Goal: Task Accomplishment & Management: Use online tool/utility

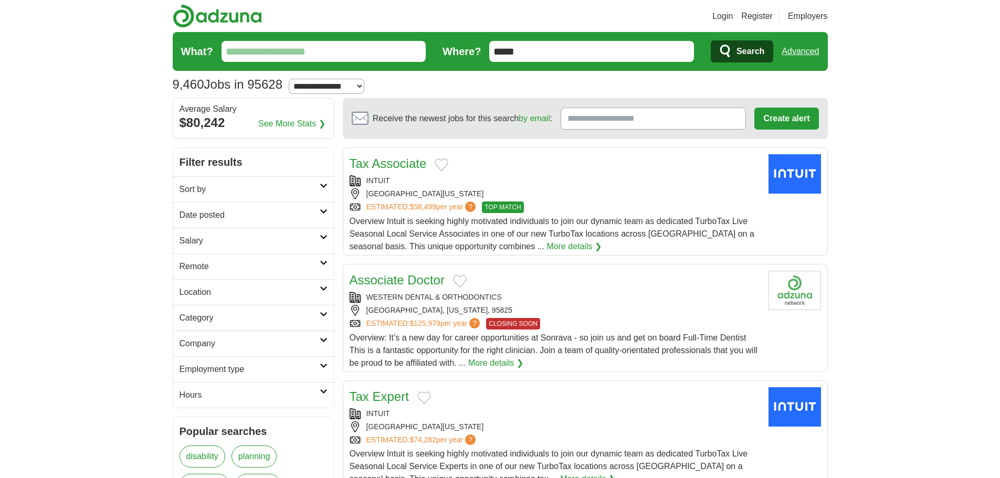
click at [217, 262] on h2 "Remote" at bounding box center [250, 266] width 140 height 13
click at [210, 288] on link "Remote jobs" at bounding box center [203, 291] width 47 height 9
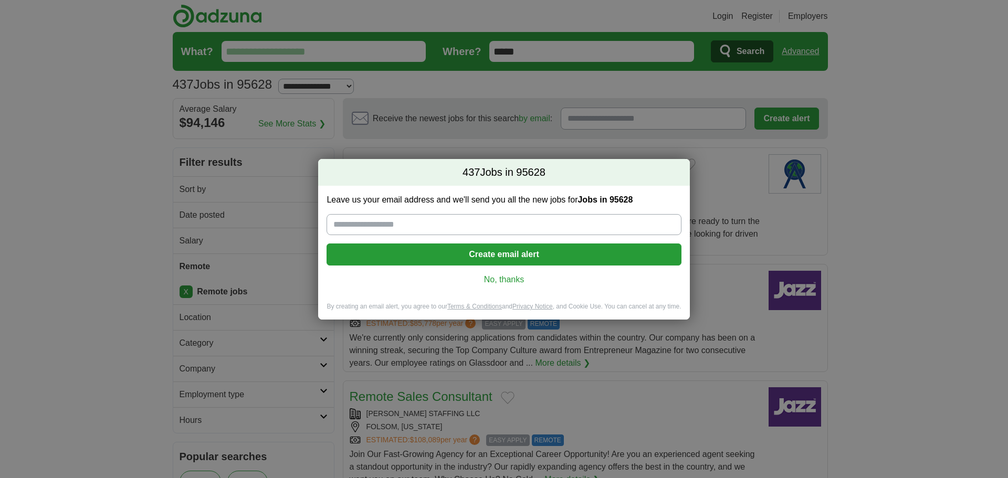
click at [514, 276] on link "No, thanks" at bounding box center [504, 280] width 338 height 12
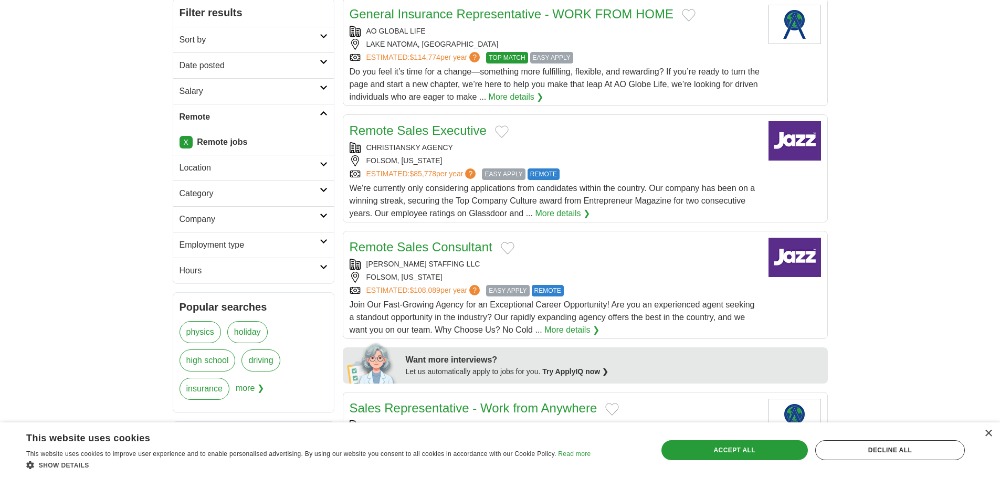
scroll to position [151, 0]
click at [211, 239] on h2 "Employment type" at bounding box center [250, 244] width 140 height 13
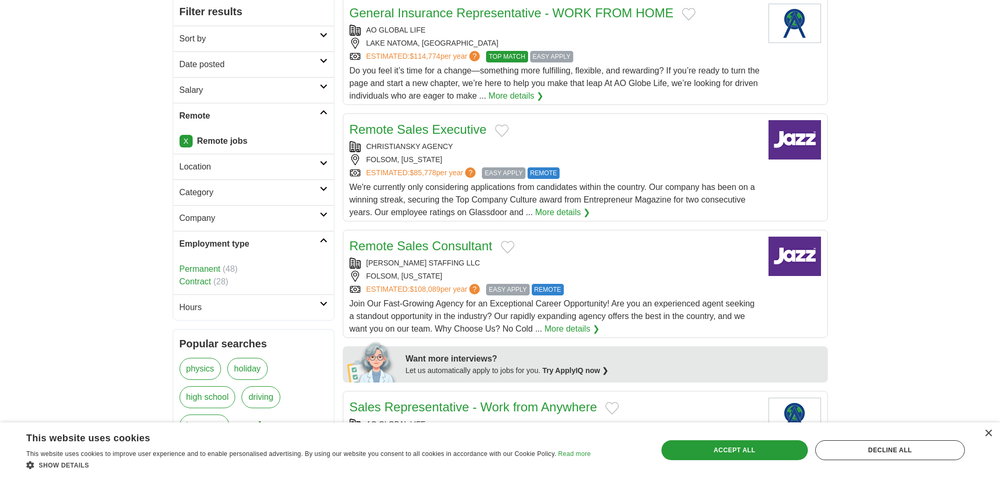
click at [202, 280] on link "Contract" at bounding box center [196, 281] width 32 height 9
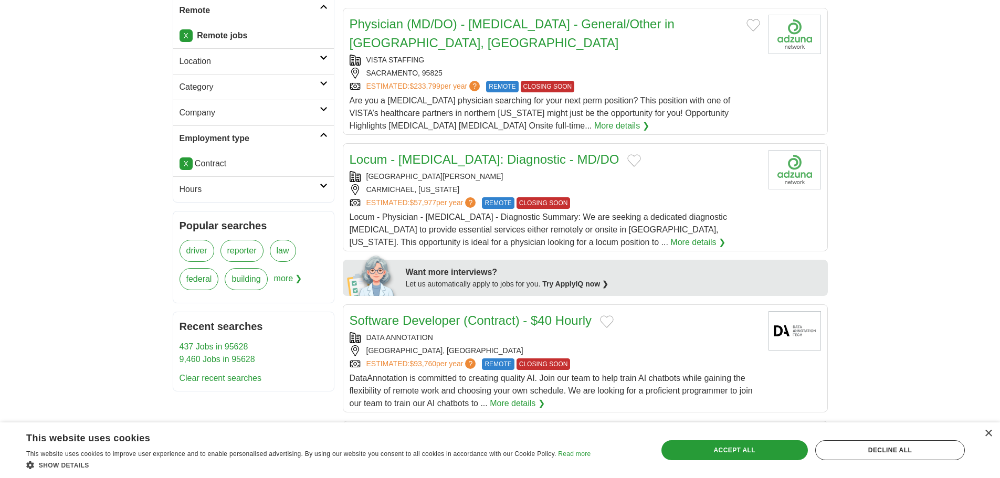
scroll to position [271, 0]
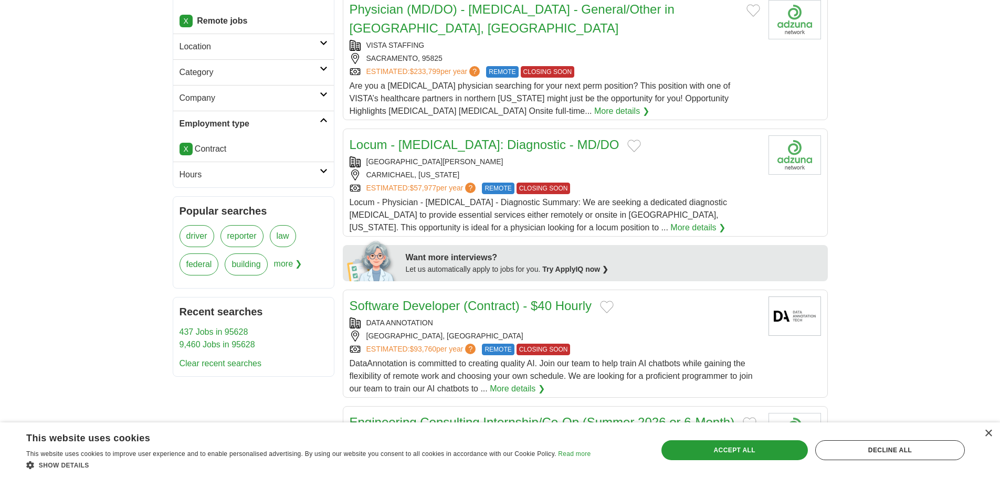
click at [227, 155] on li "X Contract" at bounding box center [254, 149] width 148 height 13
click at [196, 151] on li "X Contract" at bounding box center [254, 149] width 148 height 13
click at [320, 119] on icon at bounding box center [324, 120] width 8 height 5
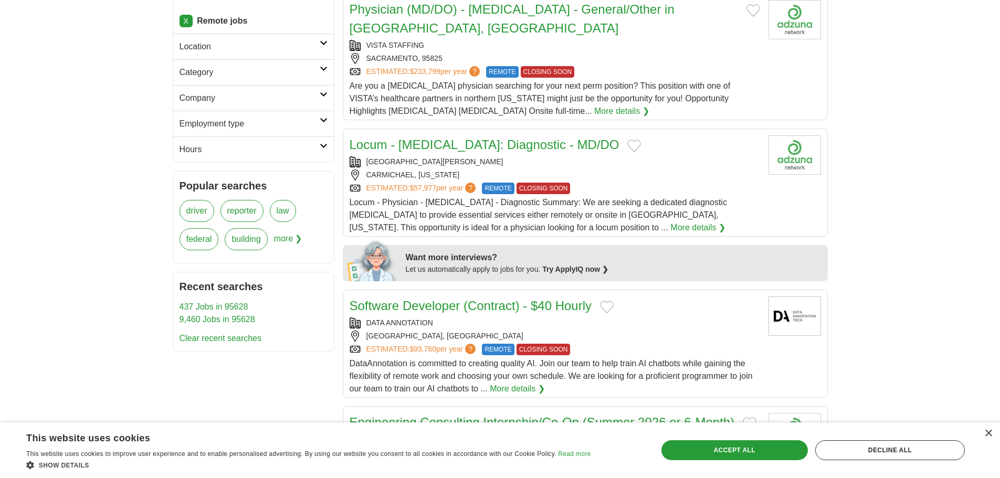
click at [309, 120] on h2 "Employment type" at bounding box center [250, 124] width 140 height 13
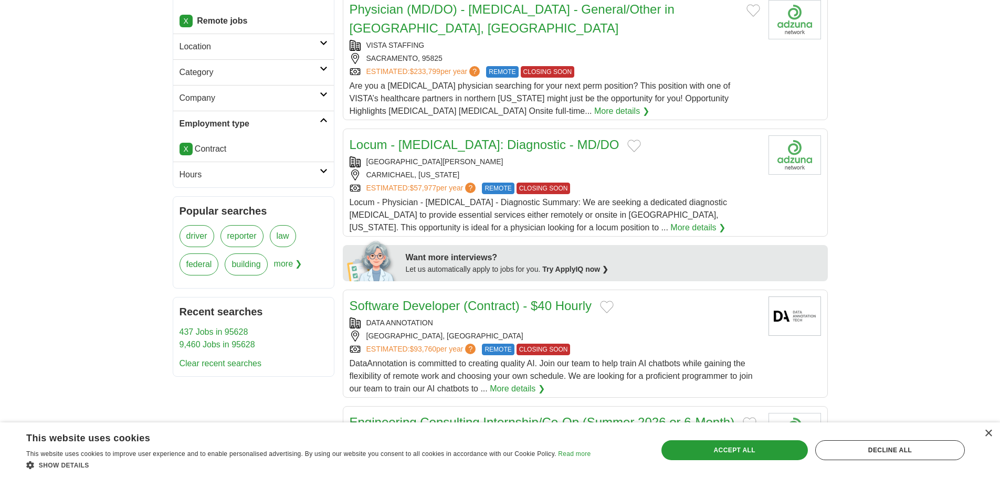
click at [187, 154] on link "X" at bounding box center [186, 149] width 13 height 13
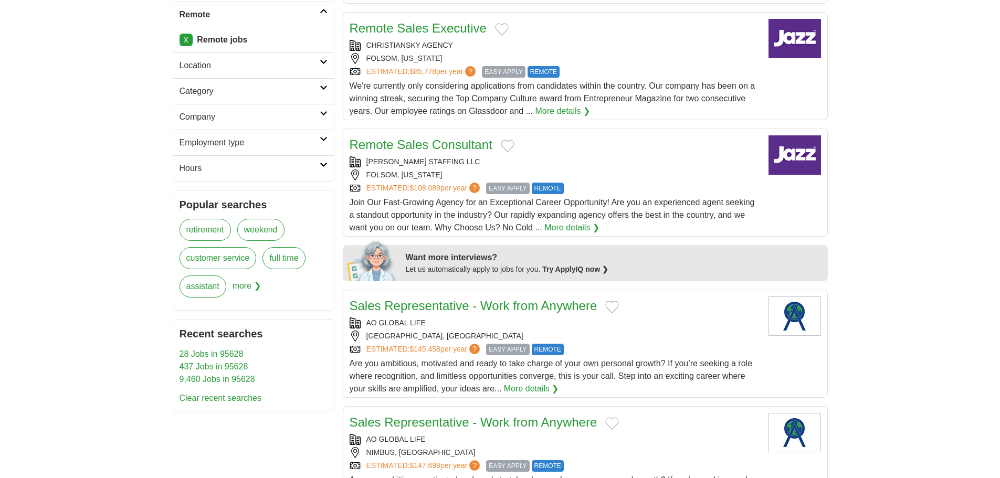
scroll to position [253, 0]
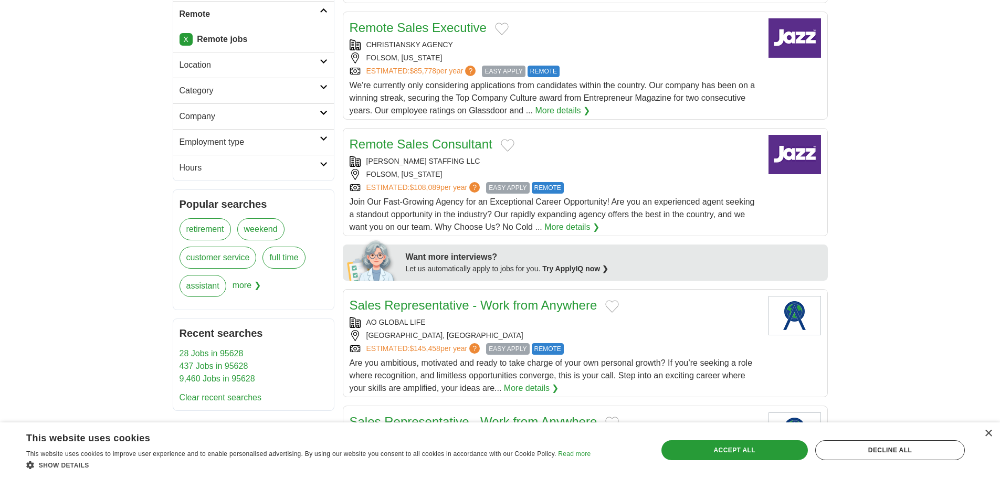
click at [251, 292] on span "more ❯" at bounding box center [247, 289] width 28 height 28
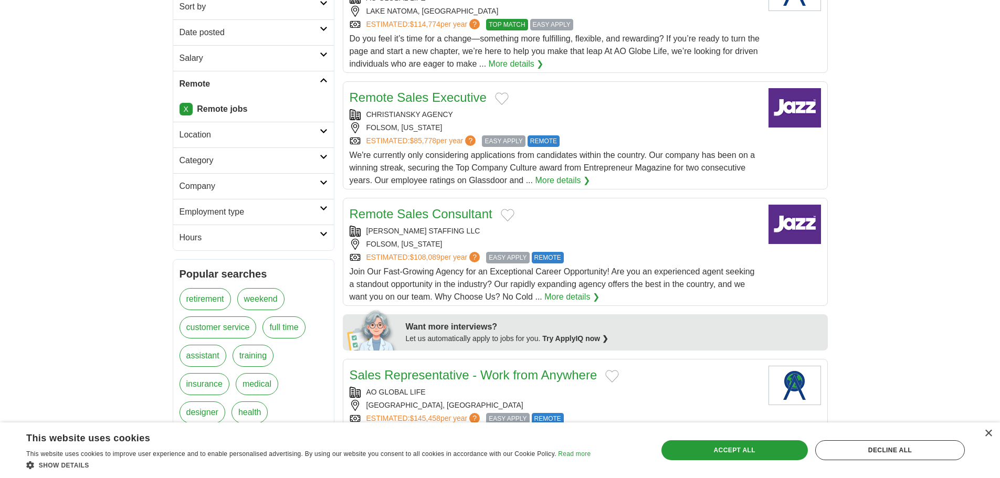
scroll to position [111, 0]
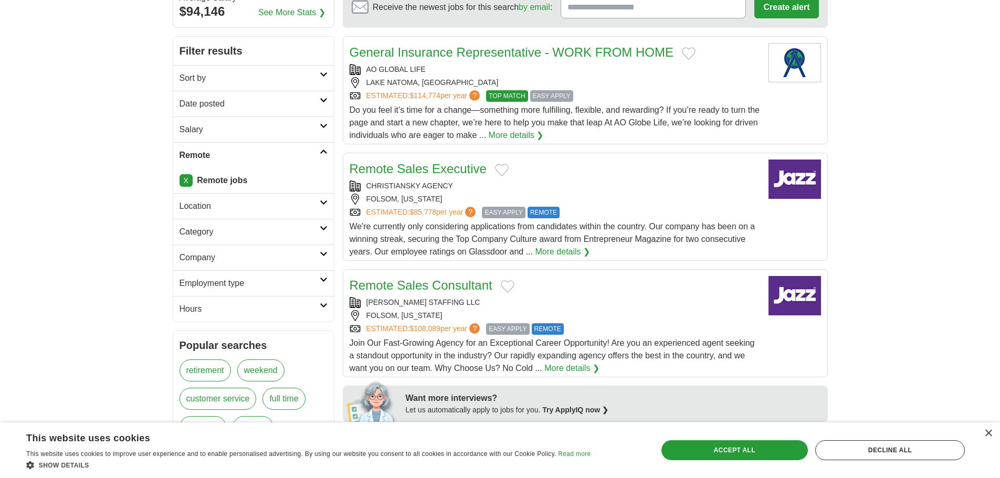
click at [190, 314] on h2 "Hours" at bounding box center [250, 309] width 140 height 13
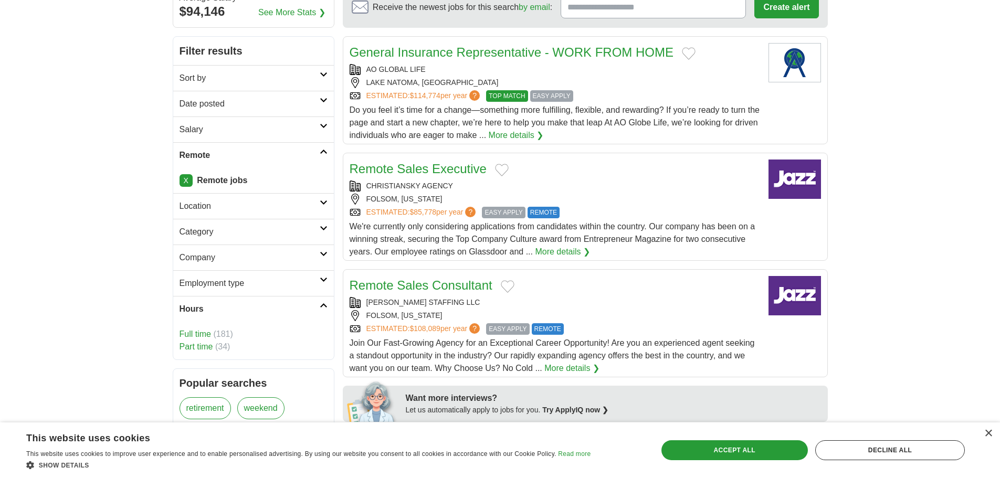
click at [194, 347] on link "Part time" at bounding box center [197, 346] width 34 height 9
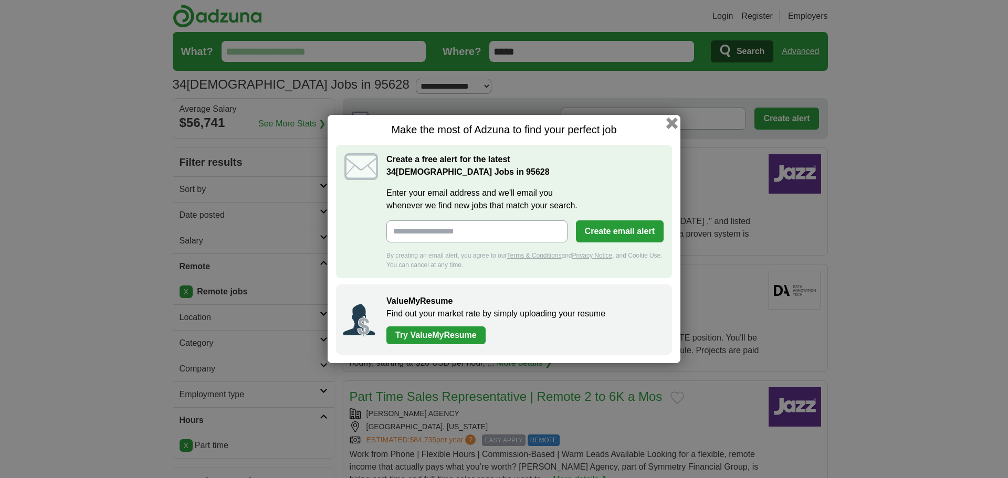
click at [672, 126] on button "button" at bounding box center [672, 124] width 12 height 12
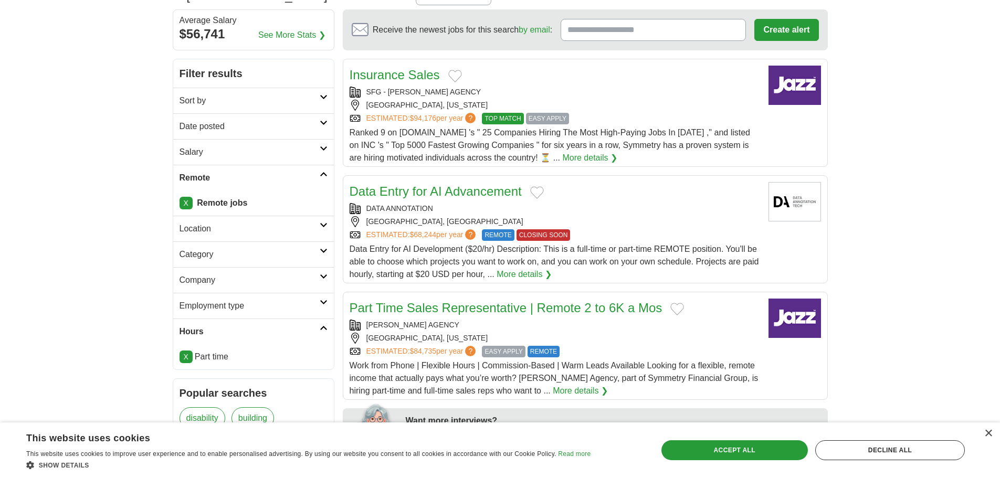
scroll to position [102, 0]
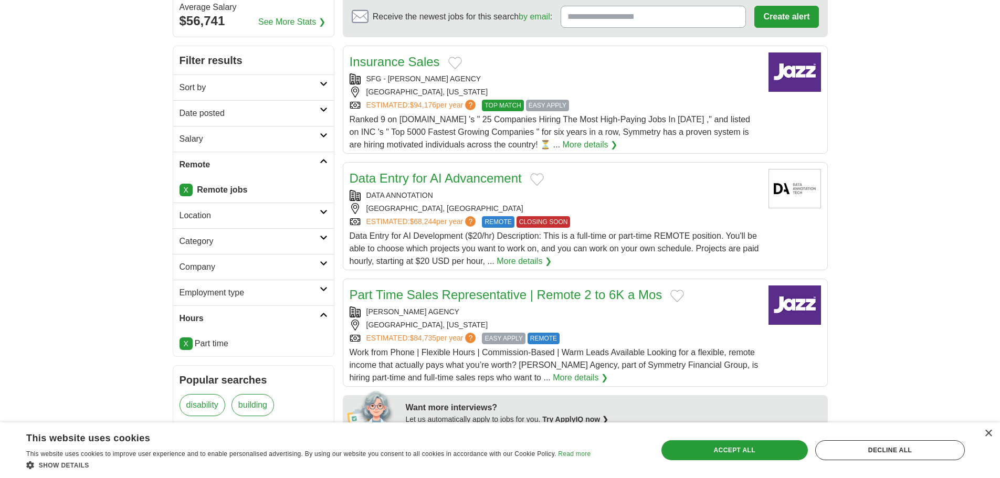
click at [712, 234] on span "Data Entry for AI Development ($20/hr) Description: This is a full-time or part…" at bounding box center [555, 249] width 410 height 34
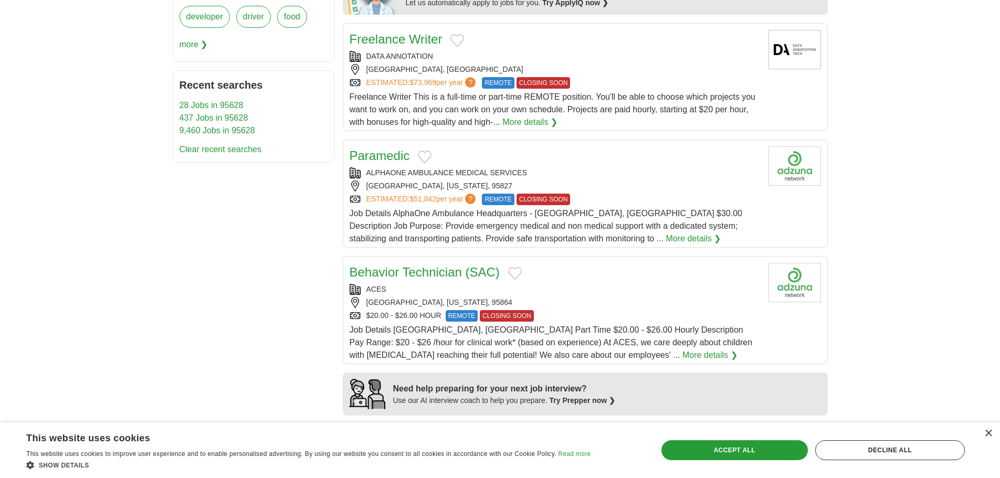
scroll to position [527, 0]
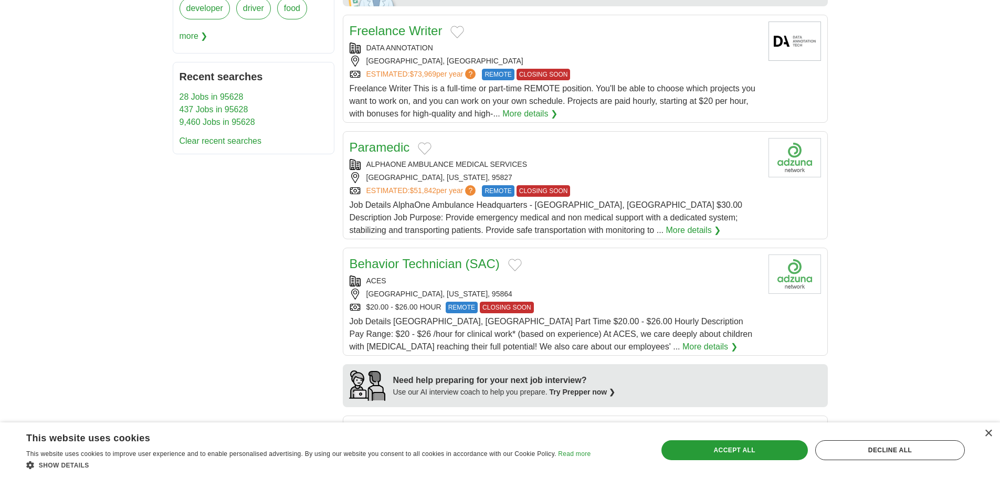
click at [666, 232] on link "More details ❯" at bounding box center [693, 230] width 55 height 13
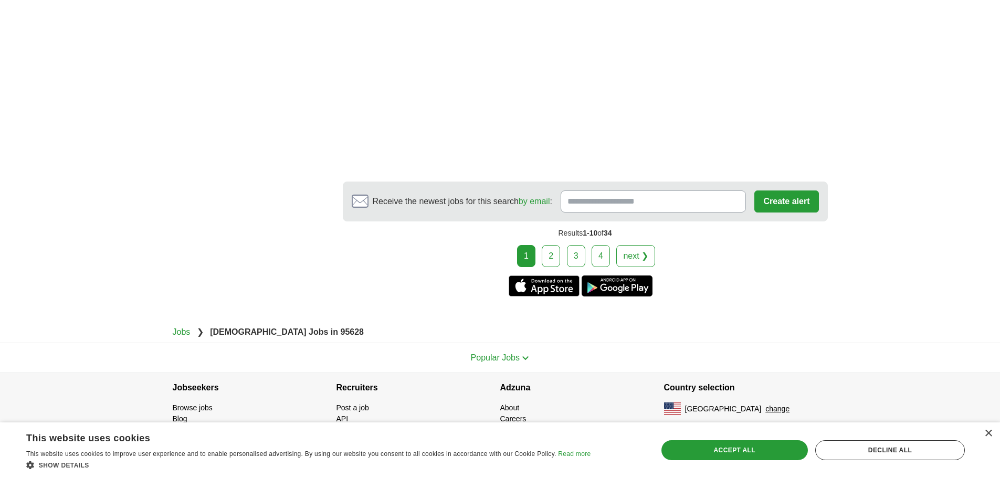
scroll to position [1884, 0]
